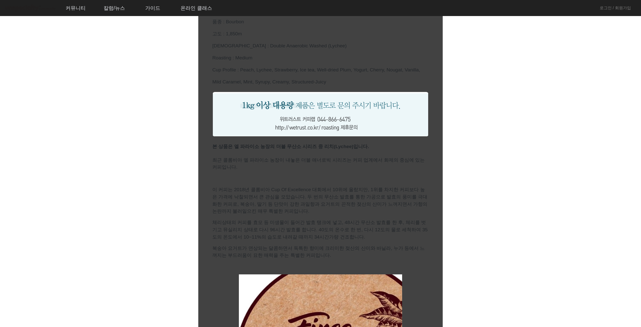
scroll to position [300, 0]
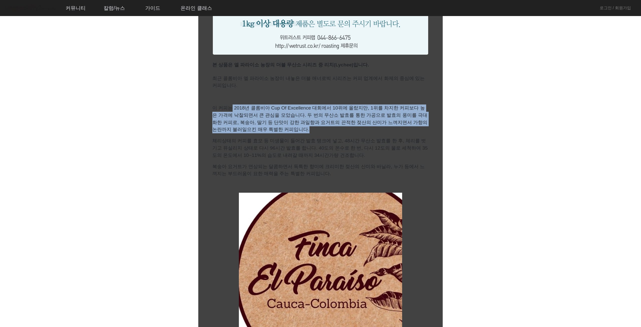
drag, startPoint x: 230, startPoint y: 160, endPoint x: 297, endPoint y: 188, distance: 72.9
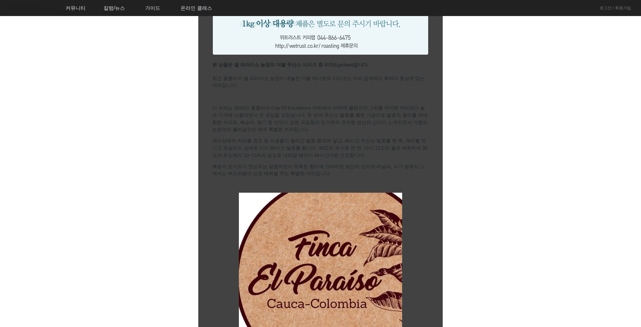
drag, startPoint x: 210, startPoint y: 194, endPoint x: 353, endPoint y: 194, distance: 143.0
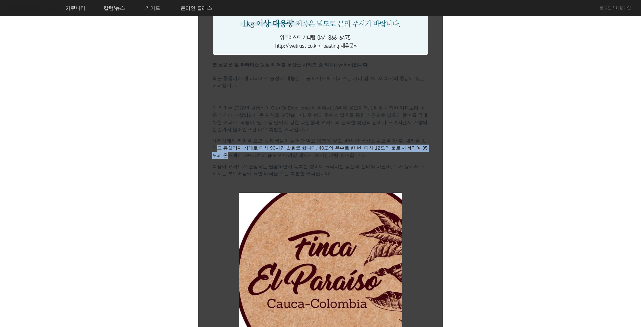
drag, startPoint x: 419, startPoint y: 193, endPoint x: 418, endPoint y: 203, distance: 10.0
click at [418, 159] on p "체리상태의 커피를 효모 등 미생물이 들어간 발효 탱크에 넣고, 48시간 무산소 발효를 한 후, 체리를 벗기고 뮤실리지 상태로 다시 96시간 발…" at bounding box center [320, 148] width 216 height 22
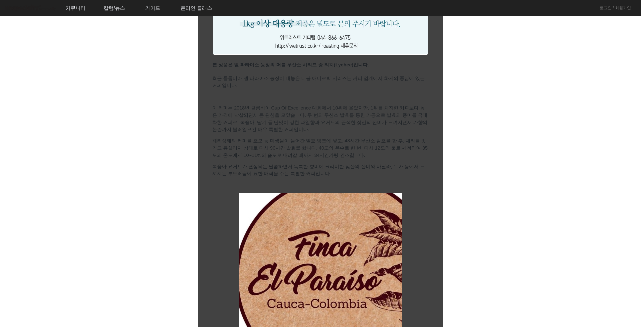
click at [343, 159] on p "체리상태의 커피를 효모 등 미생물이 들어간 발효 탱크에 넣고, 48시간 무산소 발효를 한 후, 체리를 벗기고 뮤실리지 상태로 다시 96시간 발…" at bounding box center [320, 148] width 216 height 22
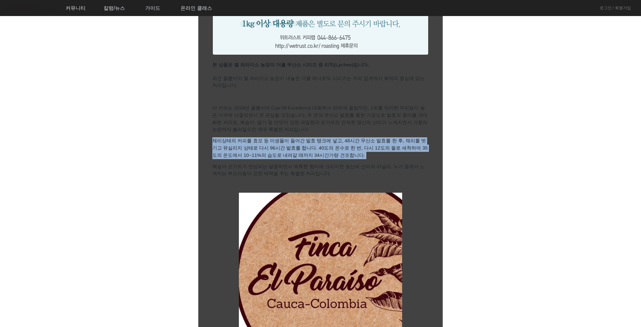
drag, startPoint x: 343, startPoint y: 210, endPoint x: 212, endPoint y: 190, distance: 132.8
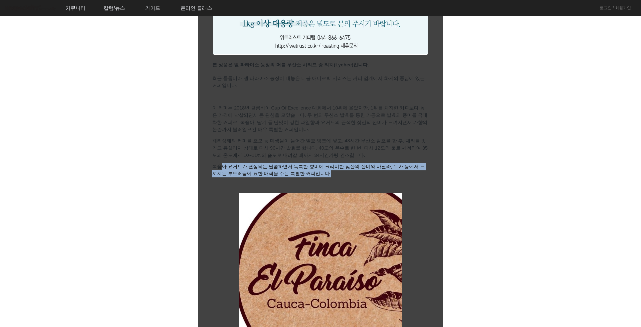
drag, startPoint x: 219, startPoint y: 219, endPoint x: 328, endPoint y: 226, distance: 109.1
click at [328, 178] on p "복숭아 요거트가 연상되는 달콤하면서 독특한 향미에 크리미한 젖산의 산미와 바닐라, 누가 등에서 느껴지는 부드러움이 묘한 매력을 주는 특별한 커…" at bounding box center [320, 170] width 216 height 15
drag, startPoint x: 328, startPoint y: 226, endPoint x: 324, endPoint y: 227, distance: 3.8
click at [328, 178] on p "복숭아 요거트가 연상되는 달콤하면서 독특한 향미에 크리미한 젖산의 산미와 바닐라, 누가 등에서 느껴지는 부드러움이 묘한 매력을 주는 특별한 커…" at bounding box center [320, 170] width 216 height 15
click at [318, 178] on p "복숭아 요거트가 연상되는 달콤하면서 독특한 향미에 크리미한 젖산의 산미와 바닐라, 누가 등에서 느껴지는 부드러움이 묘한 매력을 주는 특별한 커…" at bounding box center [320, 170] width 216 height 15
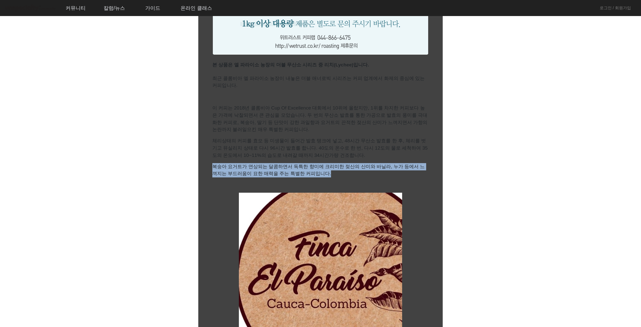
drag, startPoint x: 309, startPoint y: 228, endPoint x: 207, endPoint y: 214, distance: 102.9
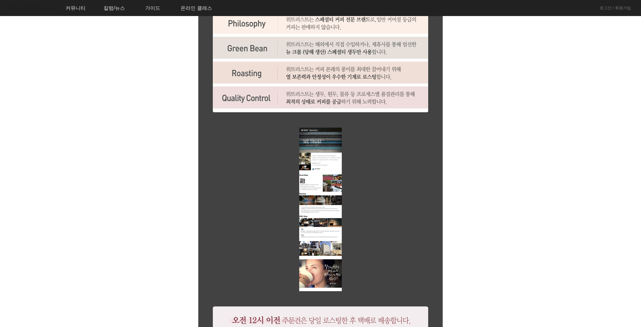
scroll to position [1252, 0]
